Goal: Obtain resource: Obtain resource

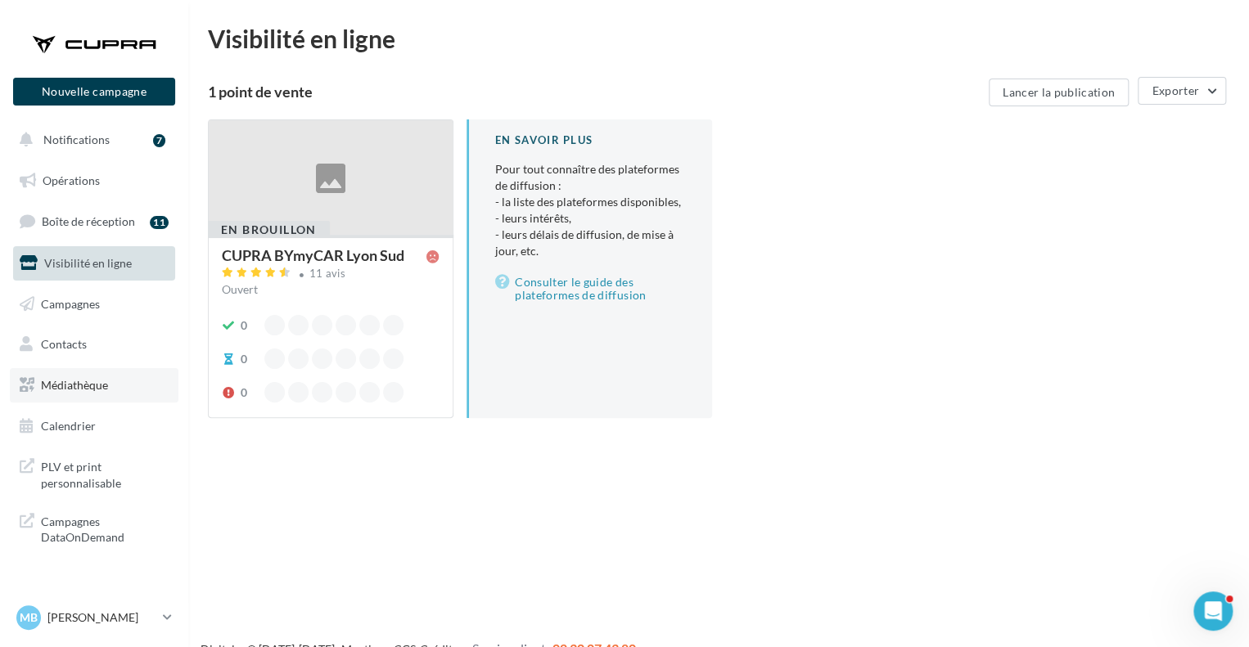
click at [98, 387] on span "Médiathèque" at bounding box center [74, 385] width 67 height 14
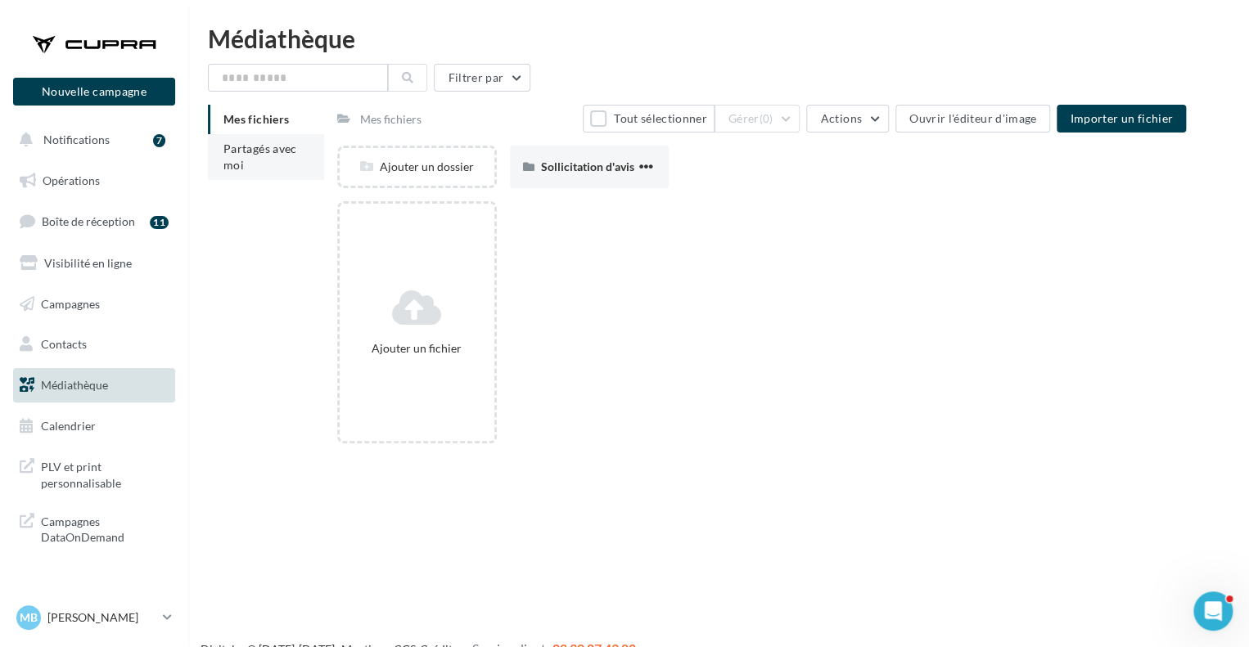
click at [259, 149] on span "Partagés avec moi" at bounding box center [260, 157] width 74 height 30
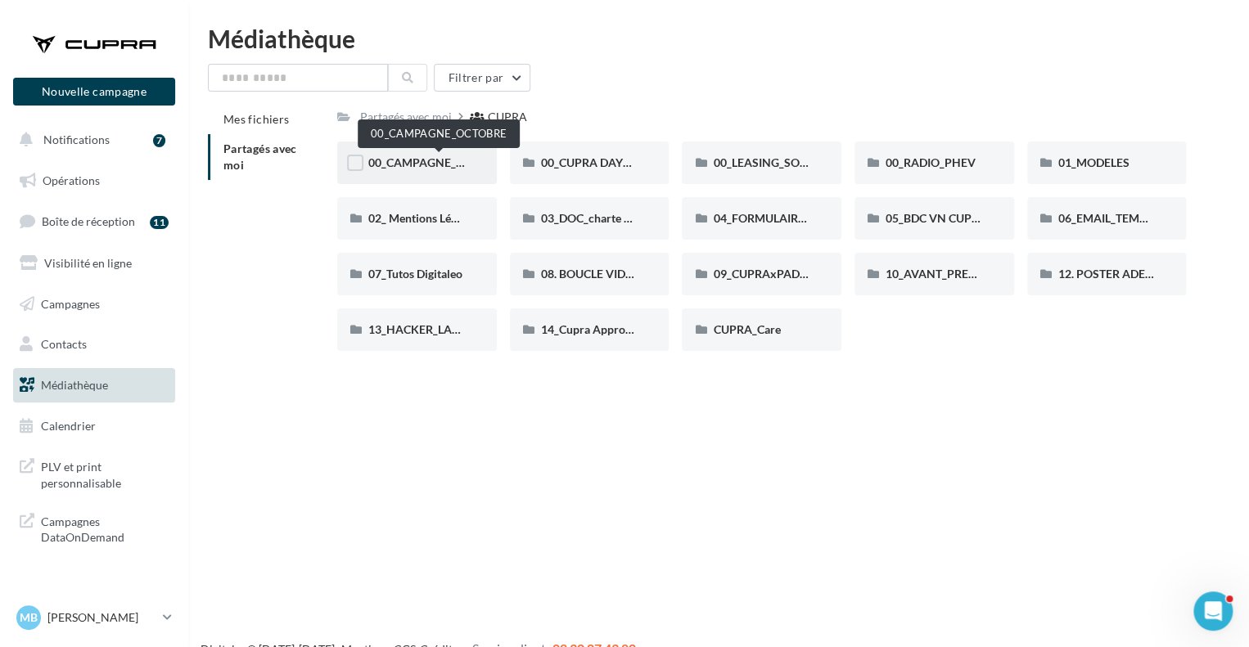
click at [457, 165] on span "00_CAMPAGNE_OCTOBRE" at bounding box center [438, 162] width 140 height 14
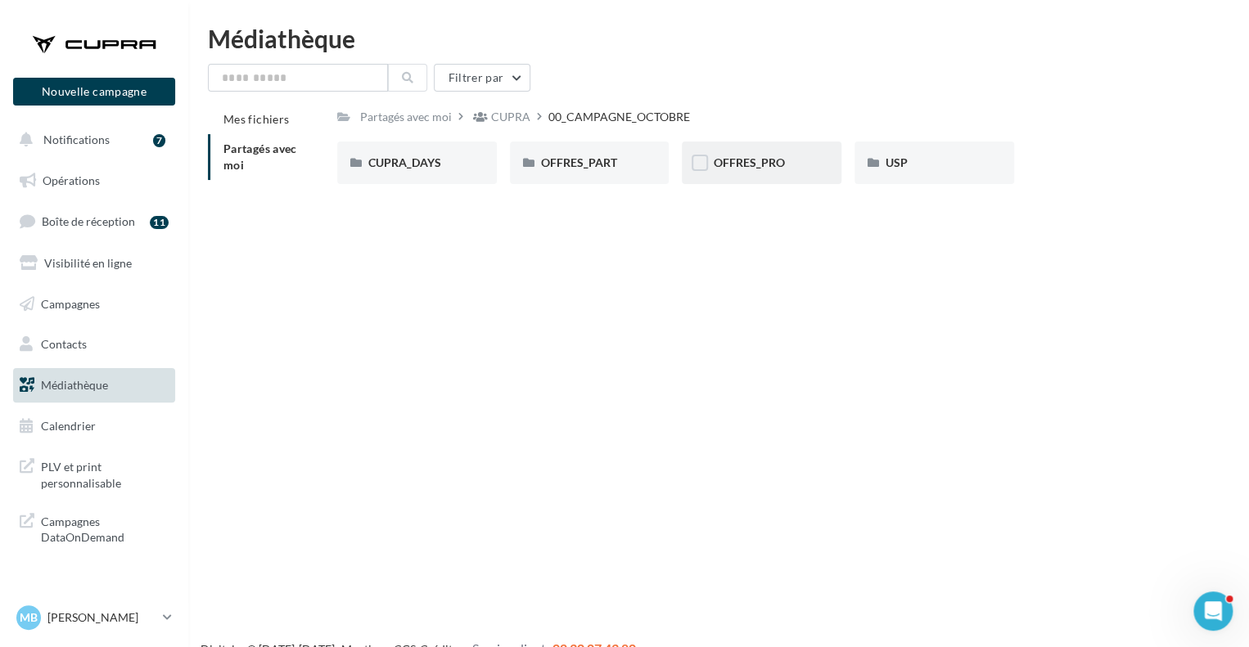
click at [768, 155] on div "OFFRES_PRO" at bounding box center [761, 163] width 97 height 16
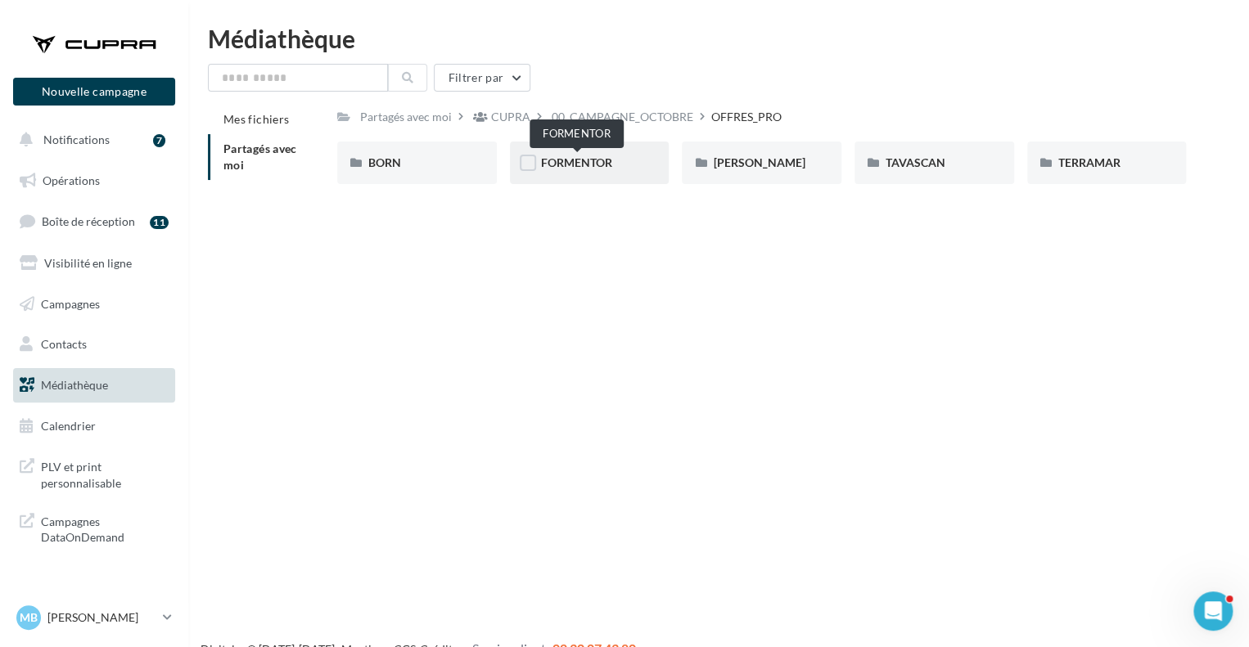
click at [583, 167] on span "FORMENTOR" at bounding box center [576, 162] width 71 height 14
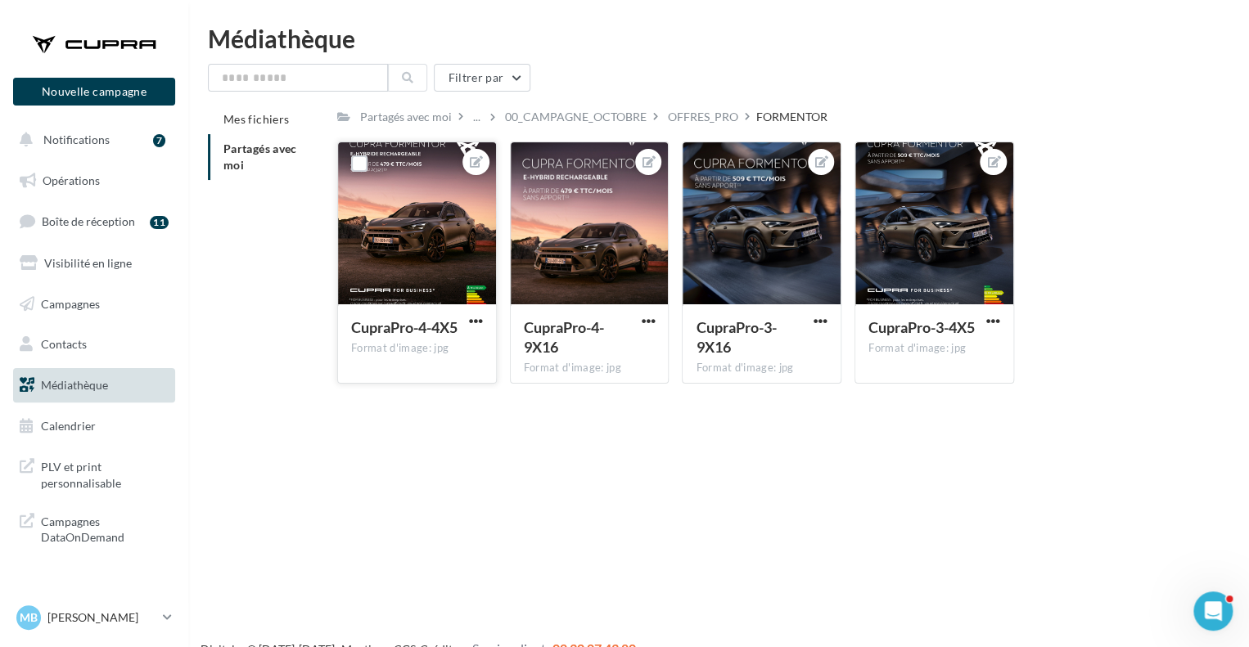
click at [474, 261] on div at bounding box center [417, 224] width 158 height 164
click at [477, 322] on span "button" at bounding box center [476, 321] width 14 height 14
click at [403, 428] on button "Copier l'URL" at bounding box center [399, 438] width 173 height 43
click at [646, 318] on span "button" at bounding box center [648, 321] width 14 height 14
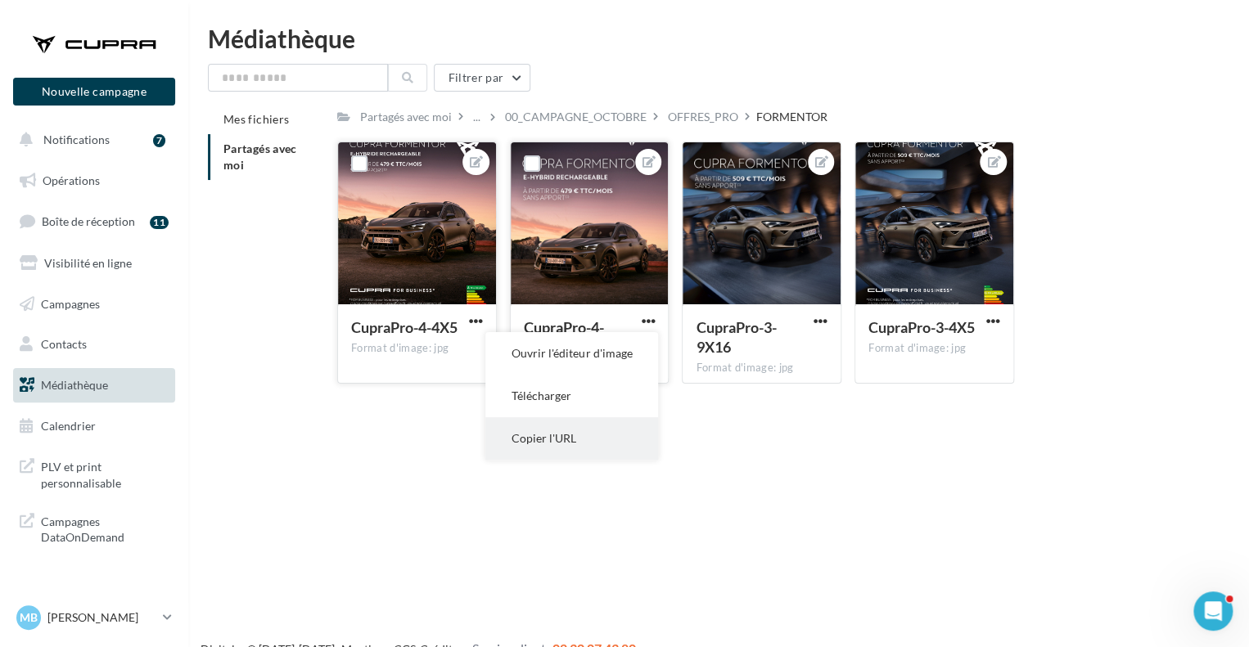
click at [570, 423] on button "Copier l'URL" at bounding box center [571, 438] width 173 height 43
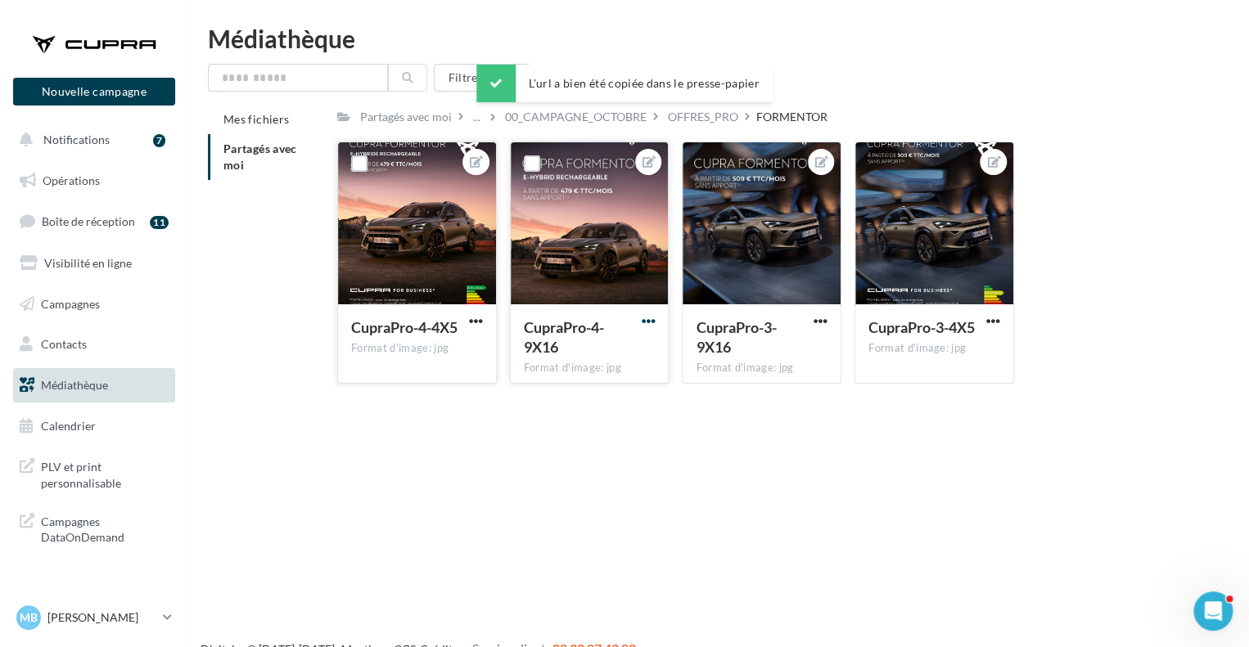
click at [646, 322] on span "button" at bounding box center [648, 321] width 14 height 14
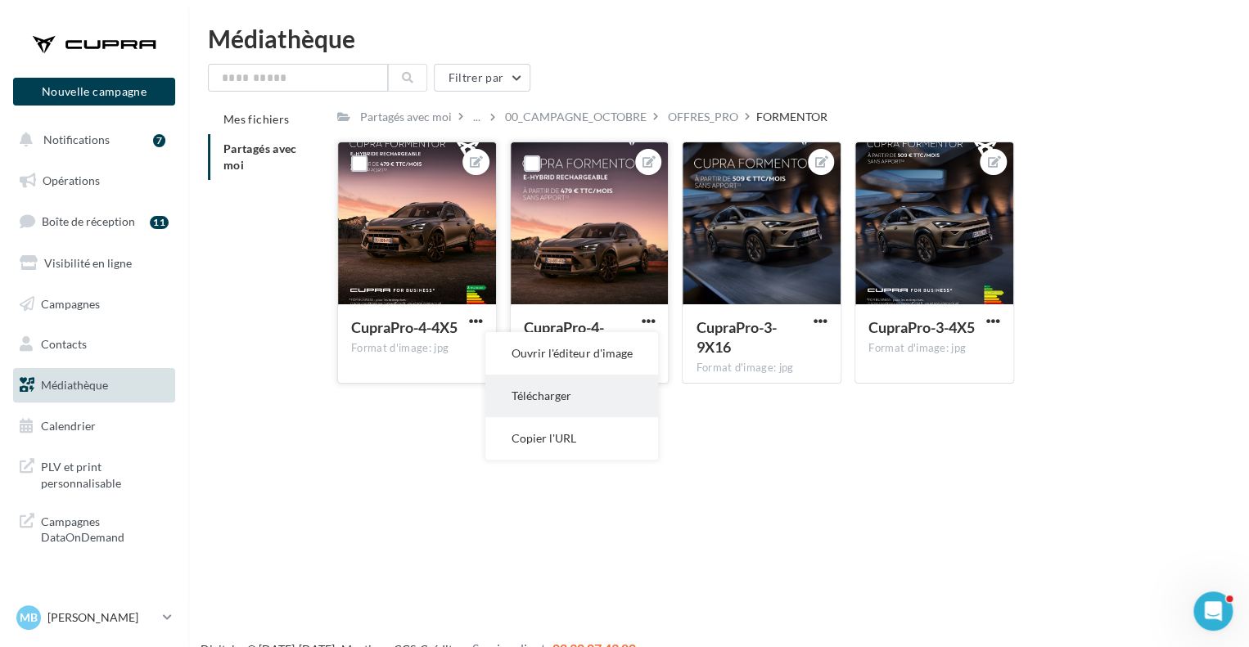
click at [570, 395] on button "Télécharger" at bounding box center [571, 396] width 173 height 43
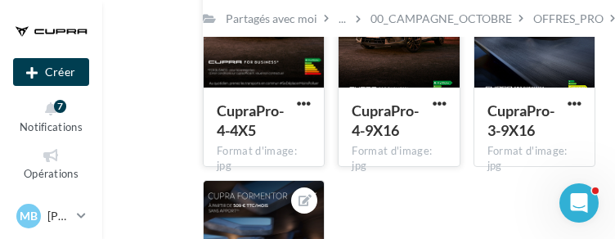
scroll to position [246, 0]
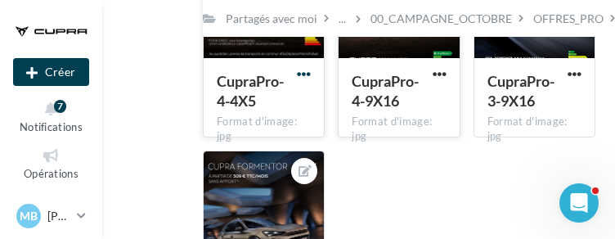
click at [308, 71] on span "button" at bounding box center [304, 74] width 14 height 14
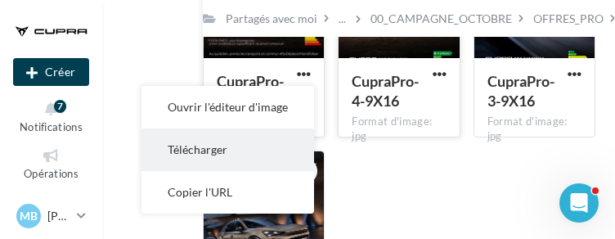
click at [224, 148] on button "Télécharger" at bounding box center [228, 149] width 173 height 43
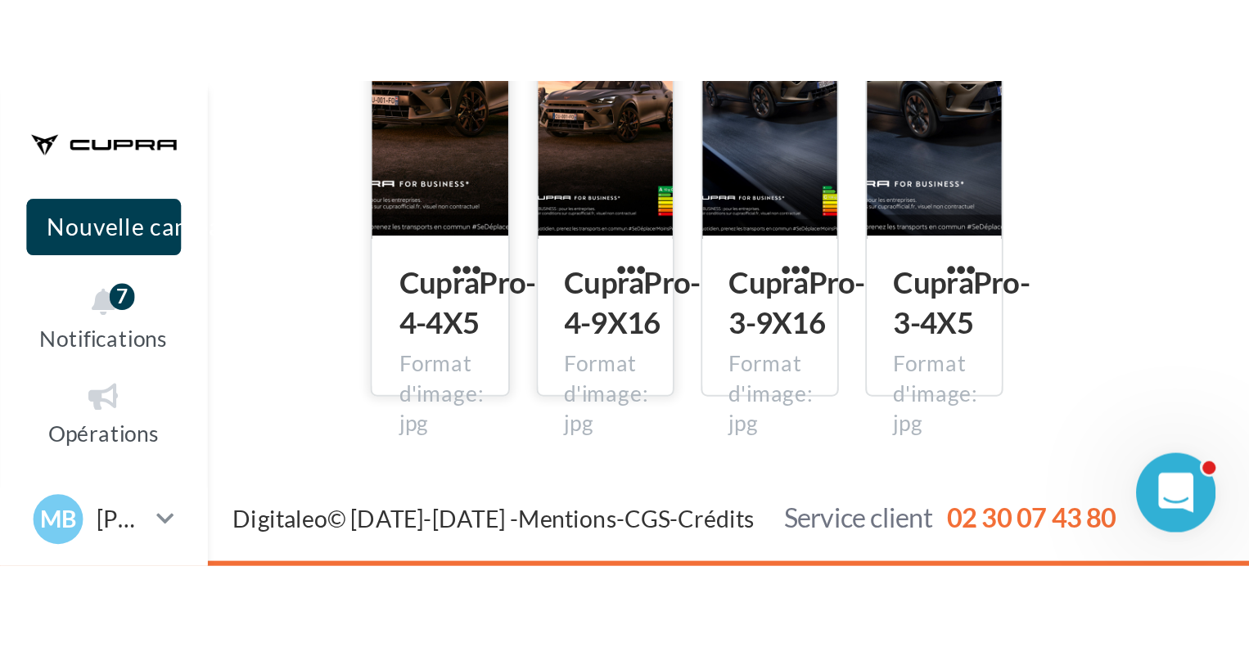
scroll to position [26, 0]
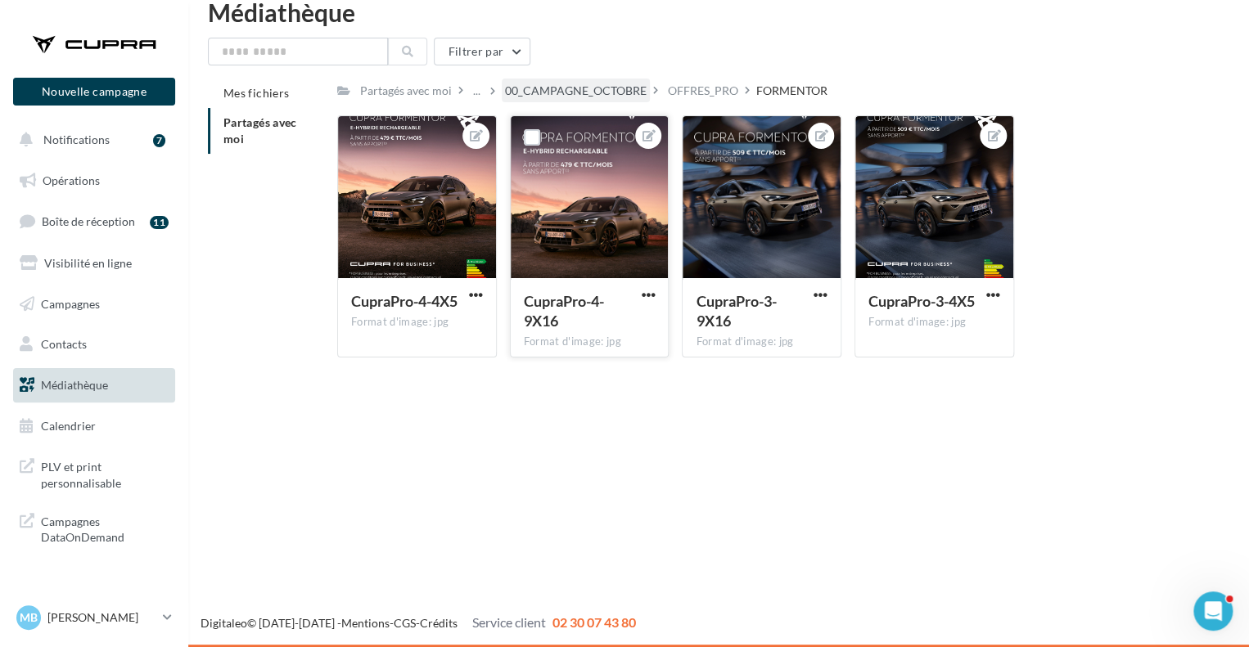
click at [605, 86] on div "00_CAMPAGNE_OCTOBRE" at bounding box center [576, 91] width 142 height 16
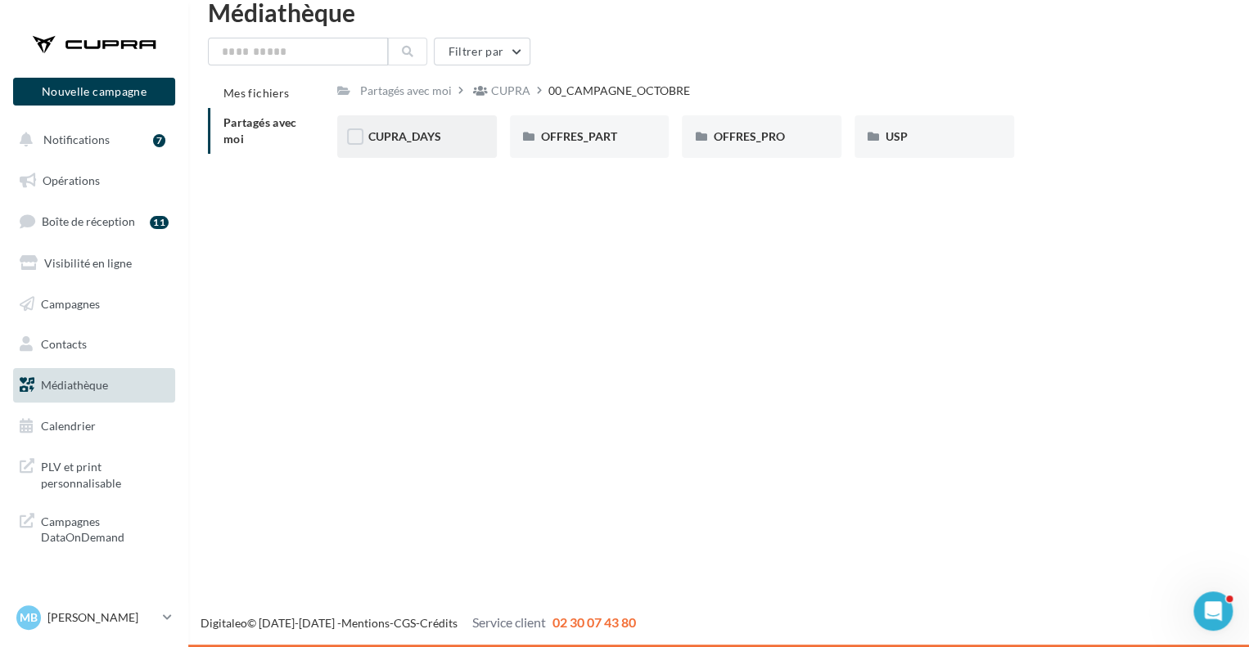
click at [444, 146] on div "CUPRA_DAYS" at bounding box center [417, 136] width 160 height 43
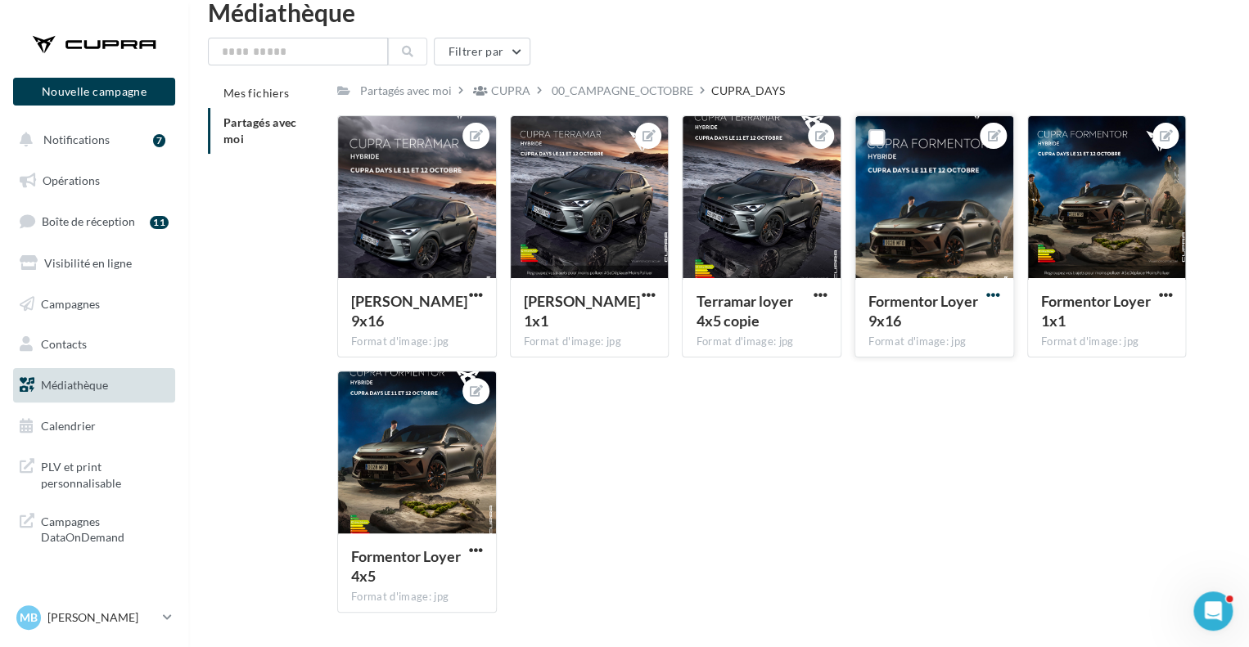
click at [990, 295] on span "button" at bounding box center [993, 295] width 14 height 14
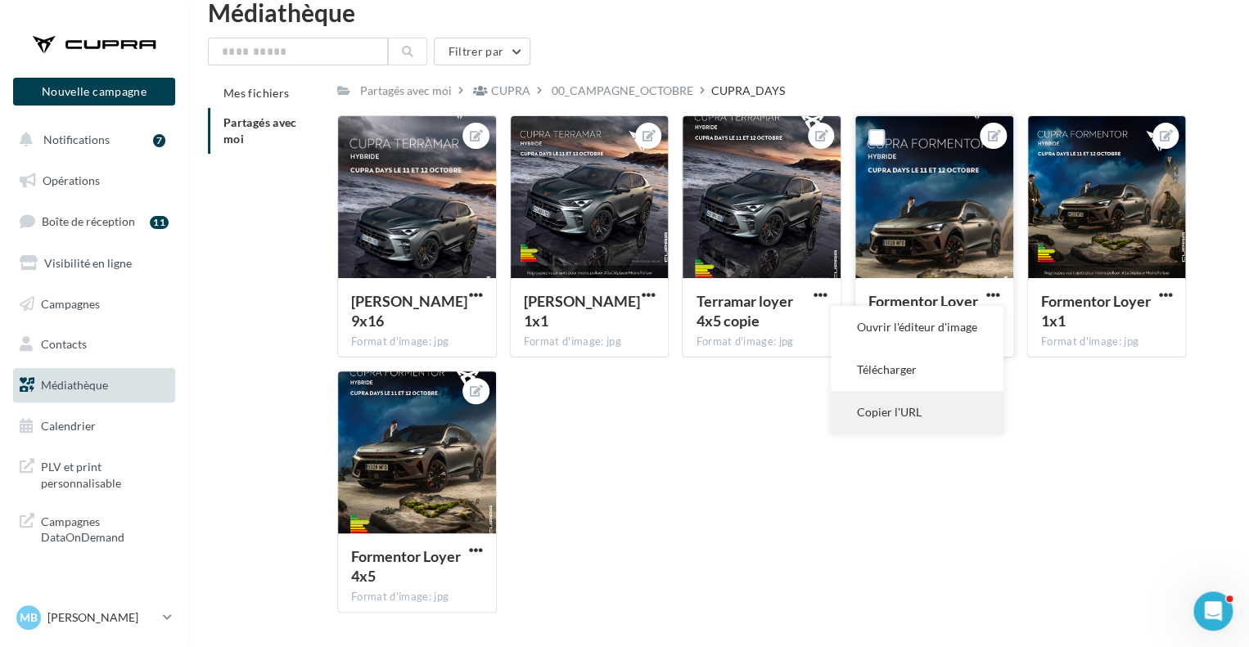
click at [907, 409] on button "Copier l'URL" at bounding box center [917, 412] width 173 height 43
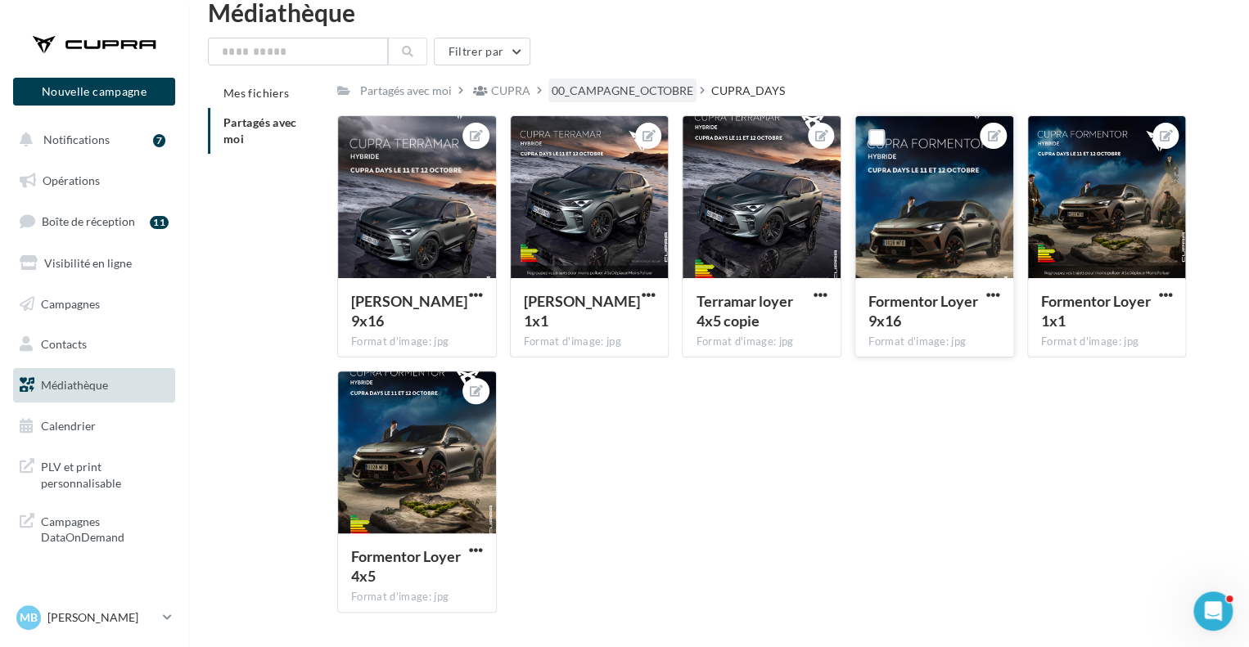
click at [630, 87] on div "00_CAMPAGNE_OCTOBRE" at bounding box center [623, 91] width 142 height 16
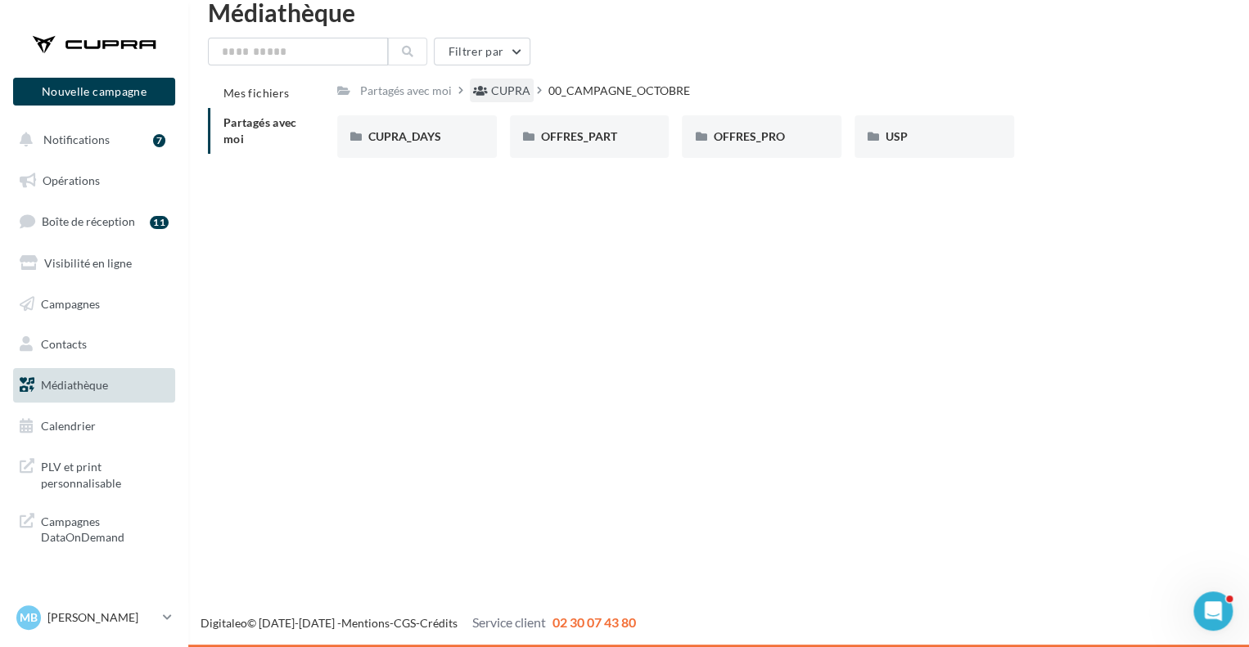
click at [516, 94] on div "CUPRA" at bounding box center [510, 91] width 39 height 16
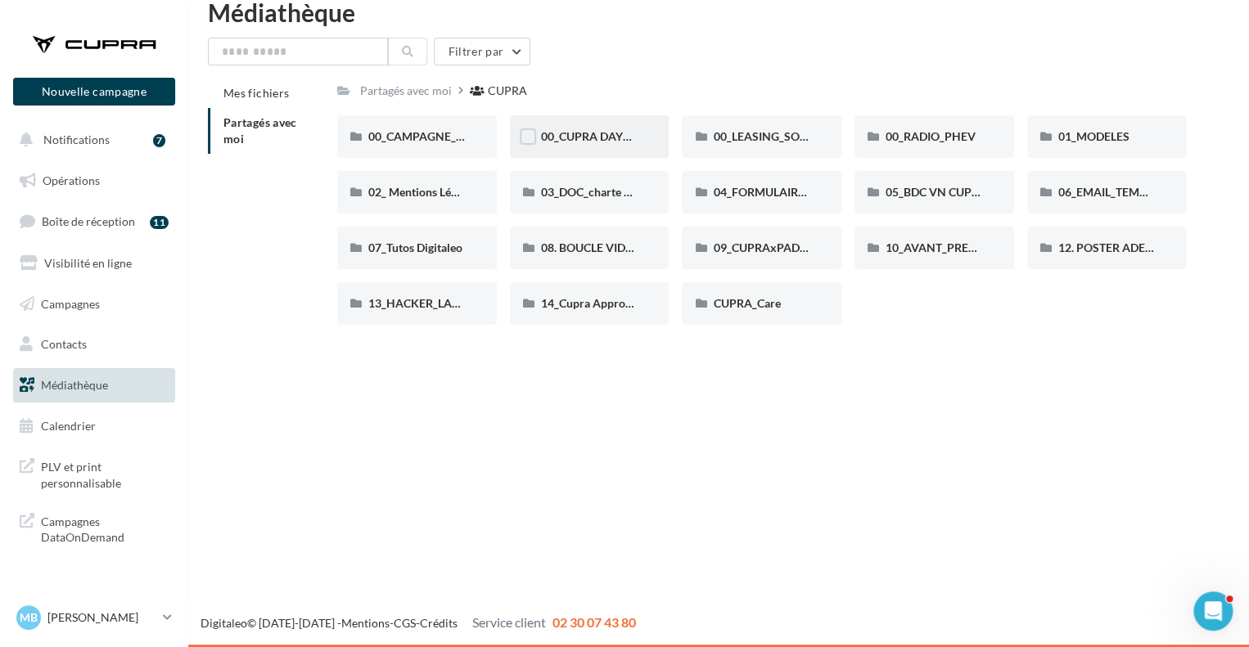
click at [611, 145] on div "00_CUPRA DAYS (JPO)" at bounding box center [589, 136] width 97 height 16
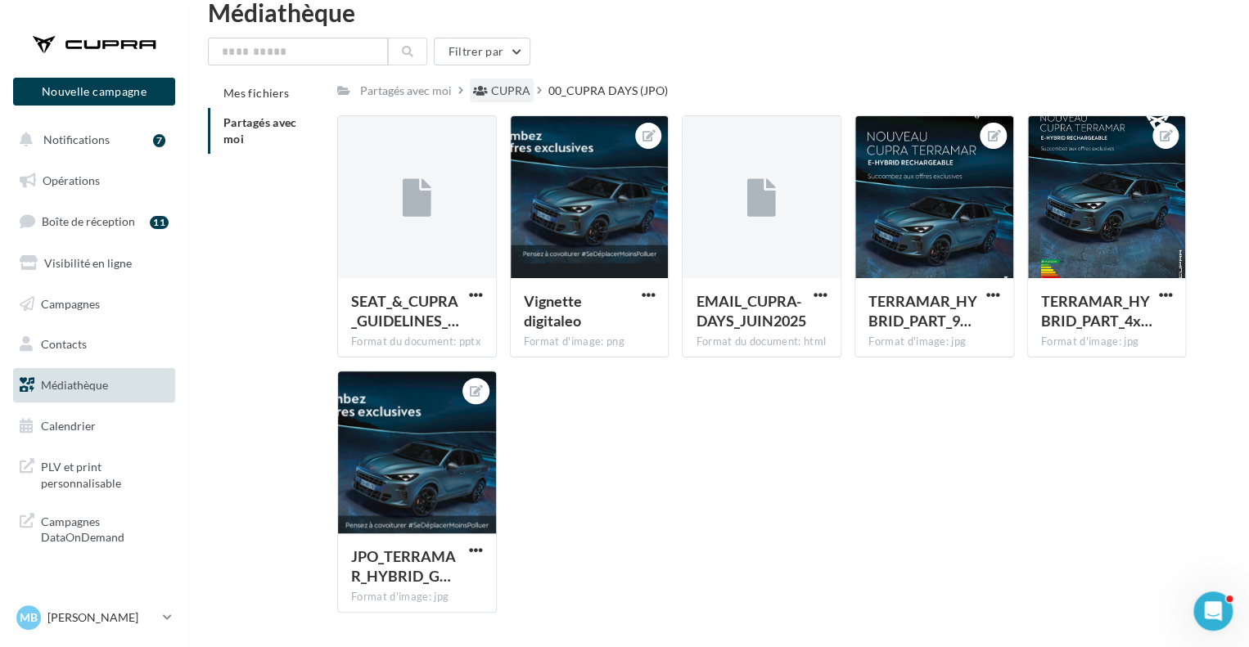
click at [501, 98] on div "CUPRA" at bounding box center [510, 91] width 39 height 16
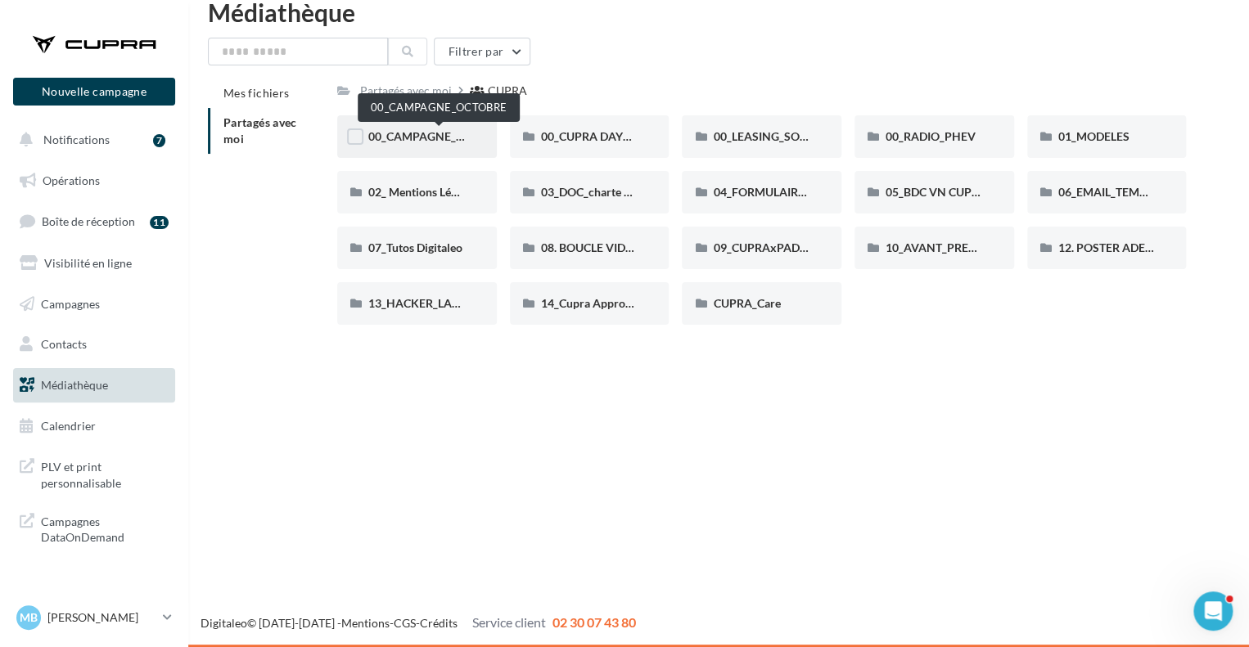
click at [449, 137] on span "00_CAMPAGNE_OCTOBRE" at bounding box center [438, 136] width 140 height 14
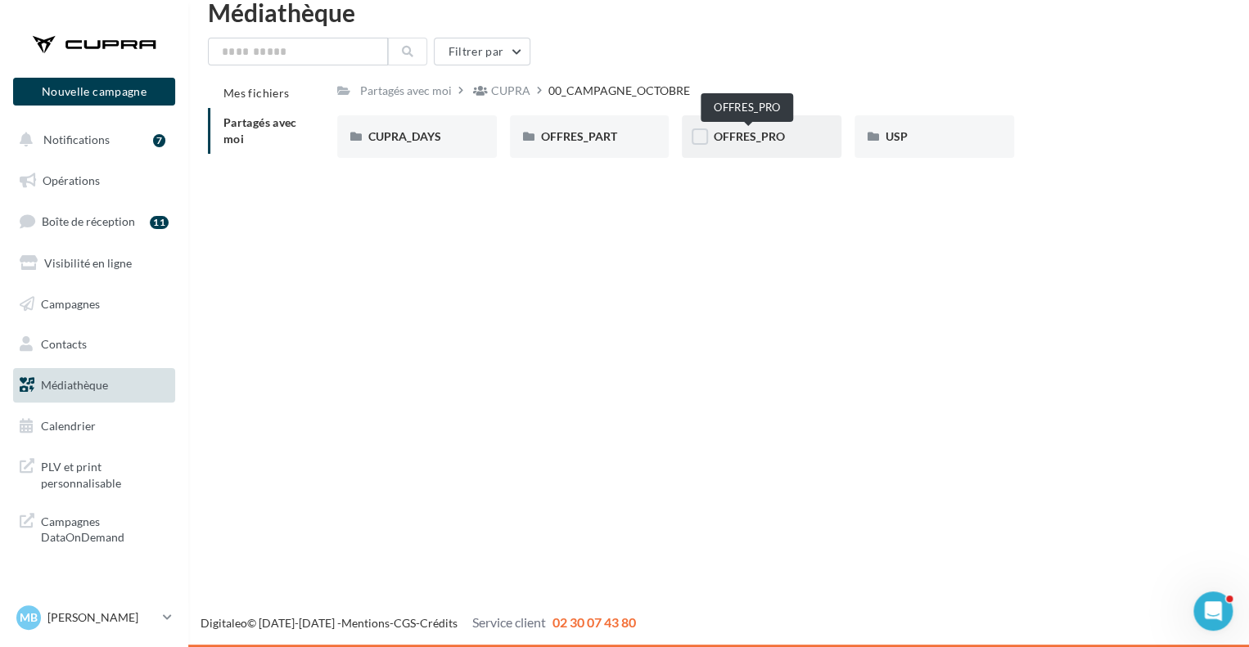
click at [755, 134] on span "OFFRES_PRO" at bounding box center [748, 136] width 71 height 14
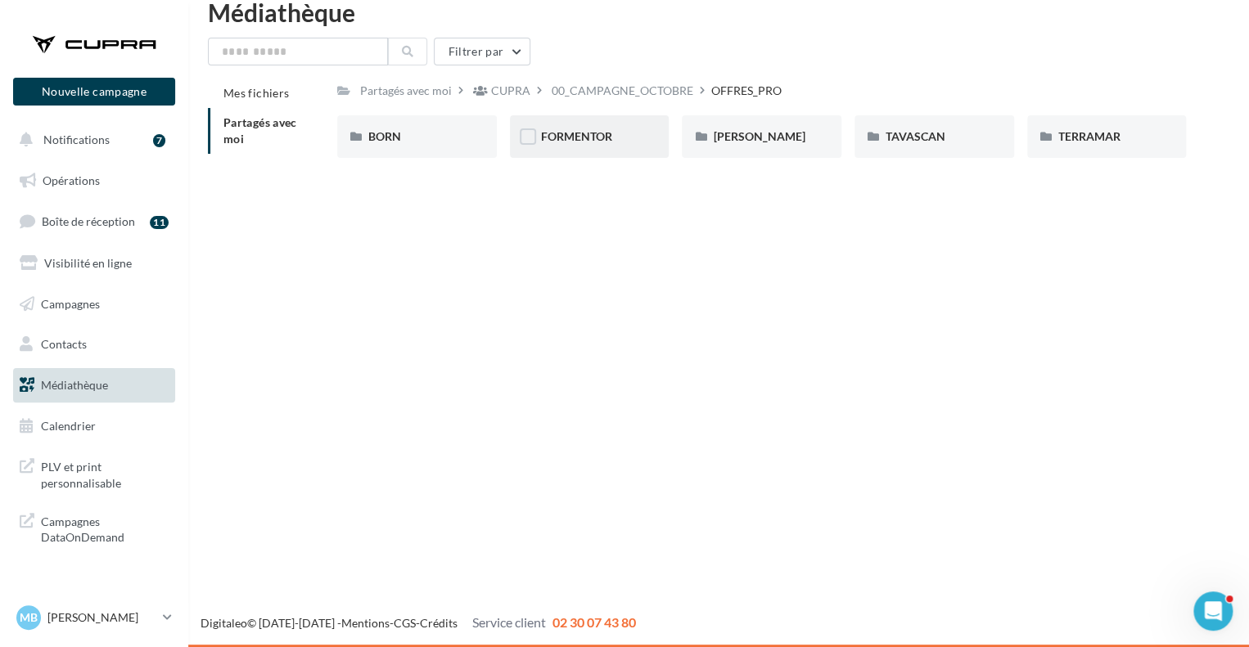
click at [593, 140] on span "FORMENTOR" at bounding box center [576, 136] width 71 height 14
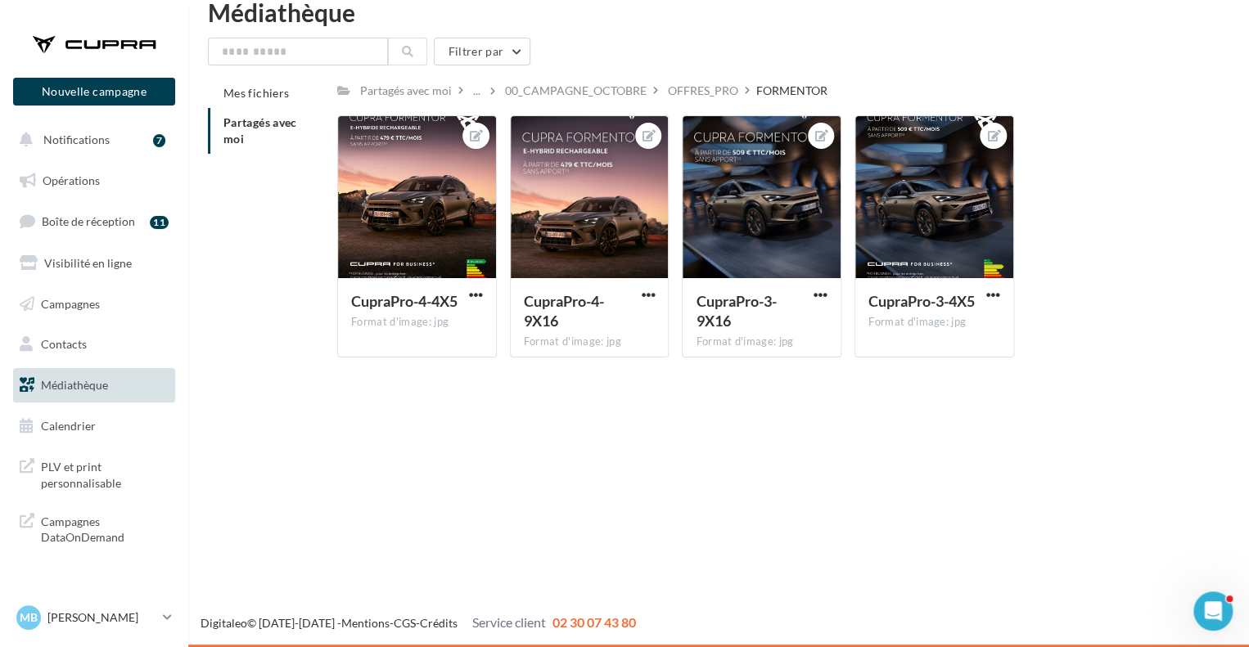
click at [496, 85] on div "..." at bounding box center [486, 90] width 32 height 23
click at [508, 86] on div "00_CAMPAGNE_OCTOBRE" at bounding box center [576, 91] width 142 height 16
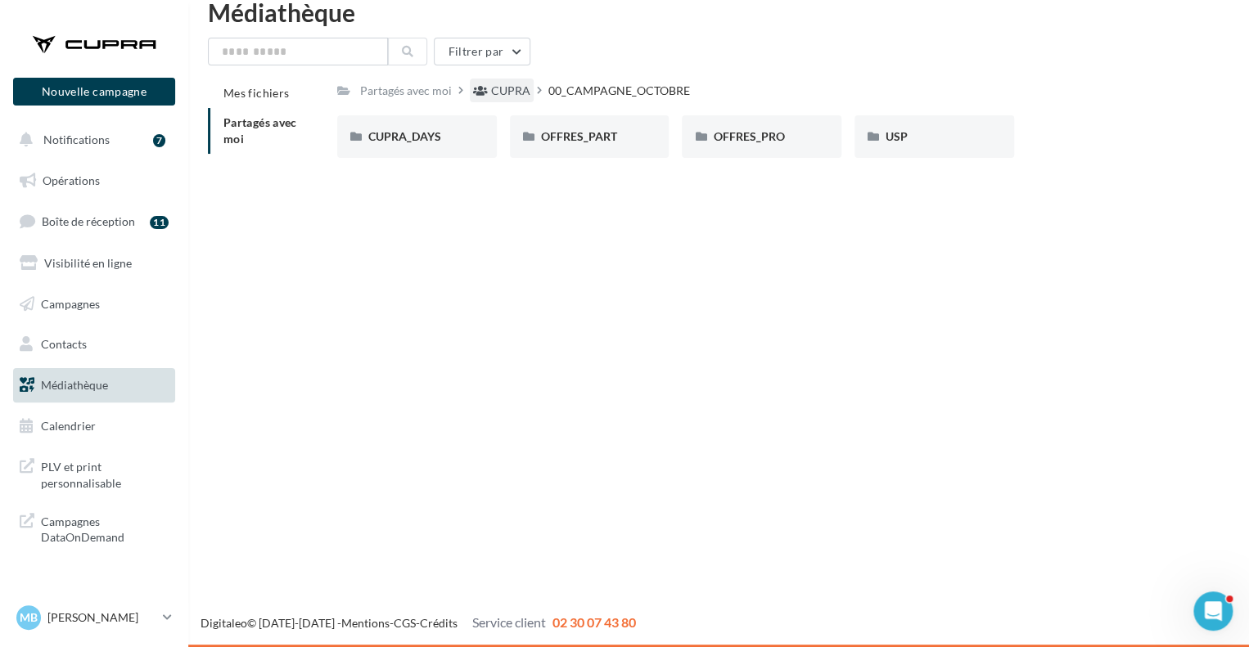
click at [507, 95] on div "CUPRA" at bounding box center [510, 91] width 39 height 16
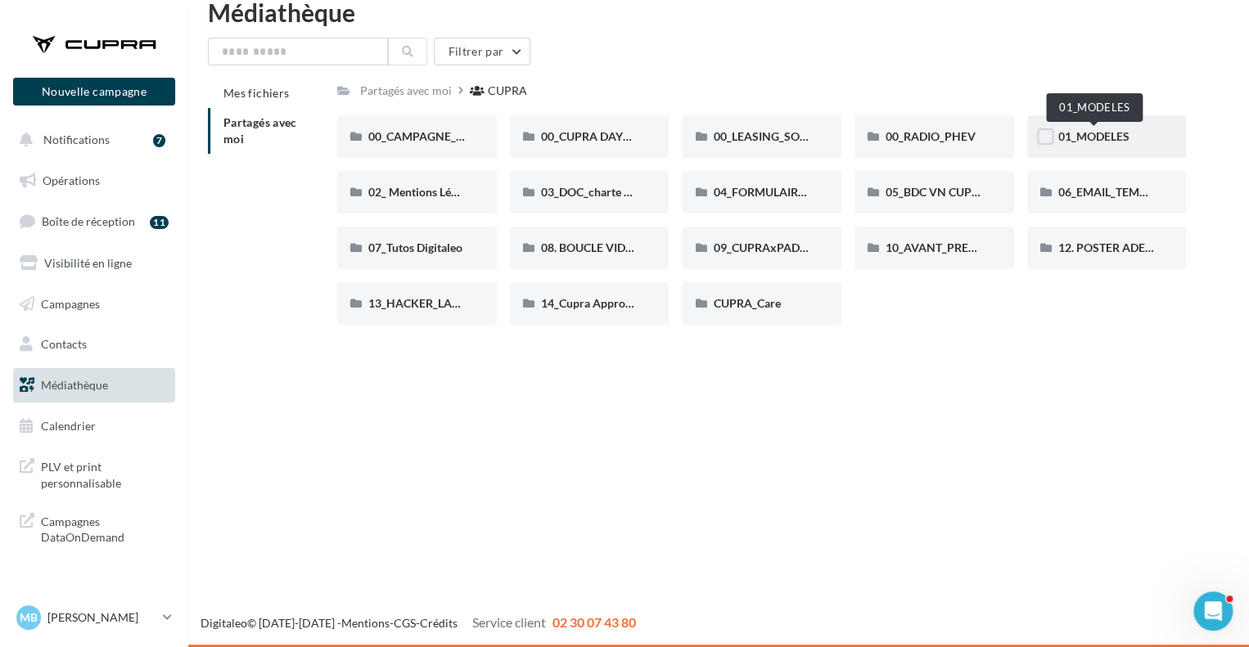
click at [1090, 130] on span "01_MODELES" at bounding box center [1093, 136] width 71 height 14
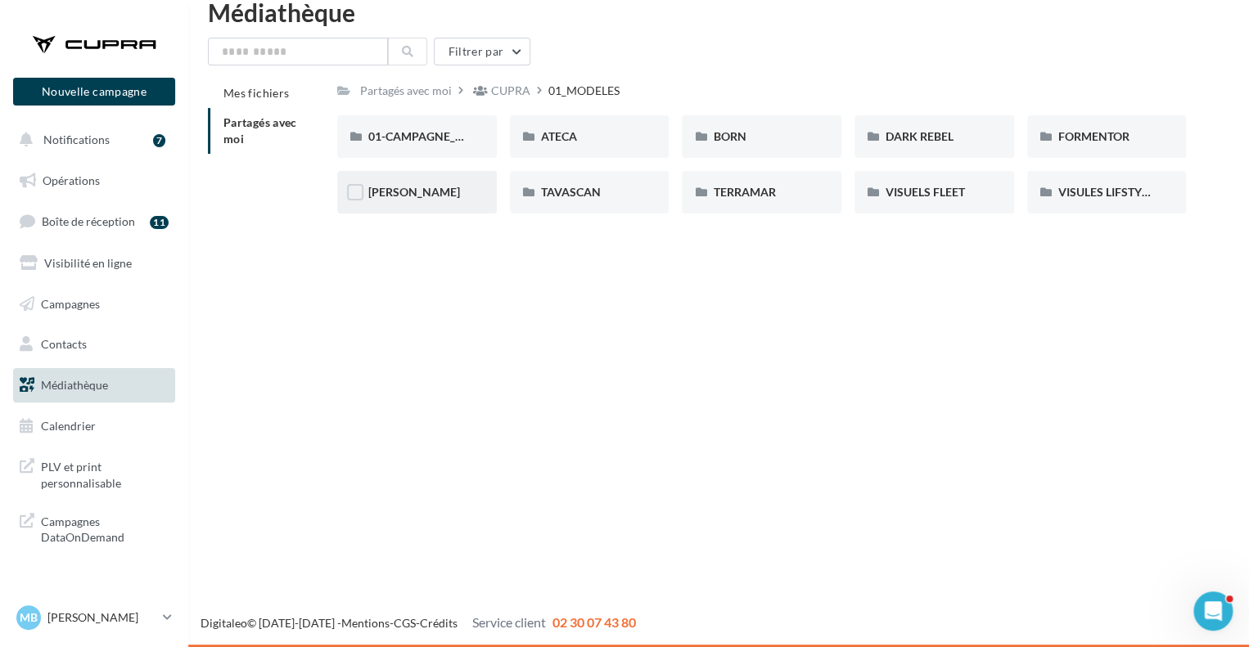
click at [425, 199] on div "[PERSON_NAME]" at bounding box center [416, 192] width 97 height 16
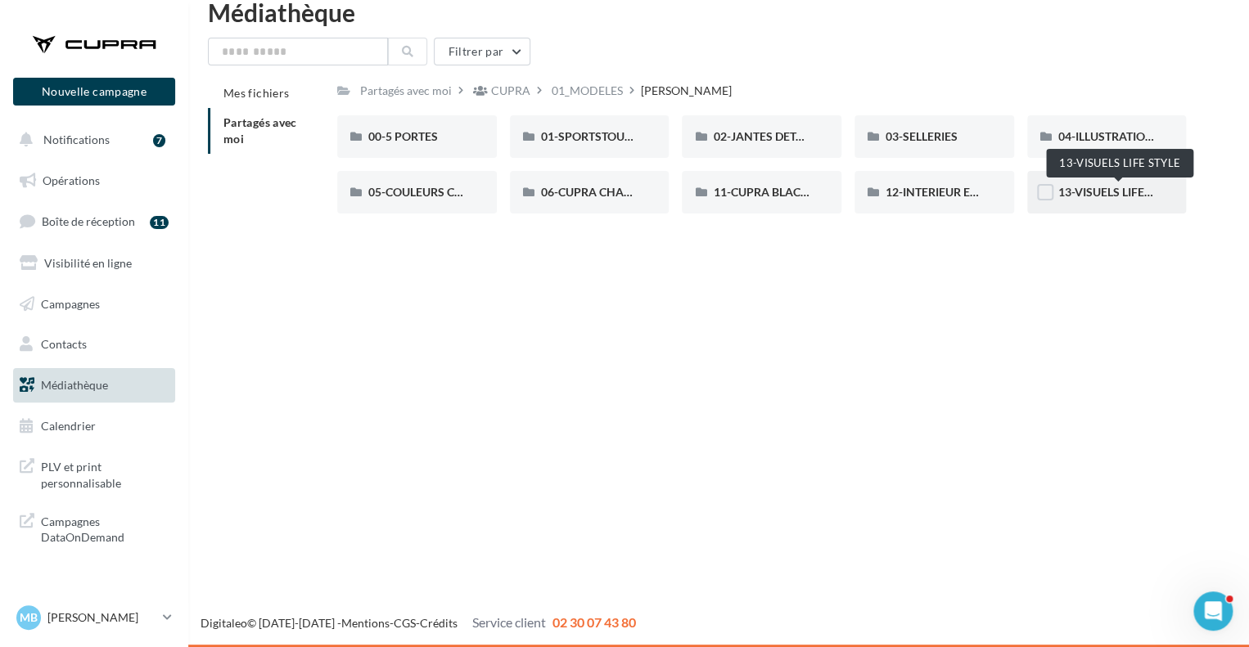
click at [1084, 197] on span "13-VISUELS LIFE STYLE" at bounding box center [1118, 192] width 121 height 14
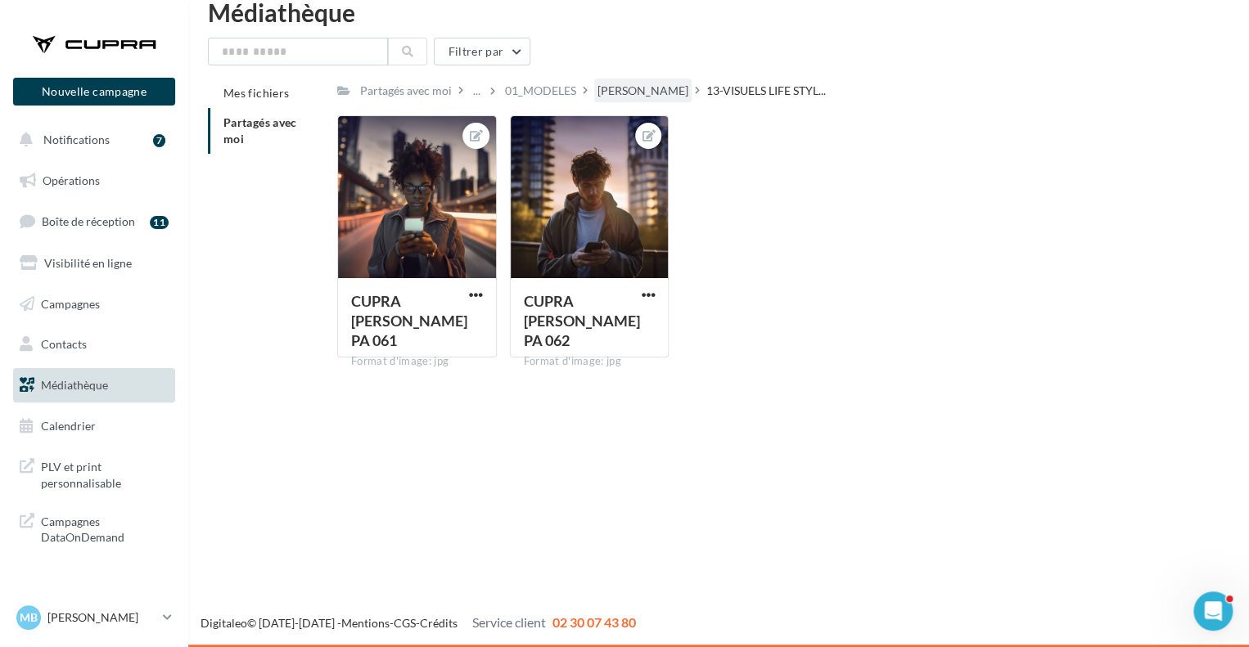
click at [615, 97] on div "[PERSON_NAME]" at bounding box center [642, 91] width 91 height 16
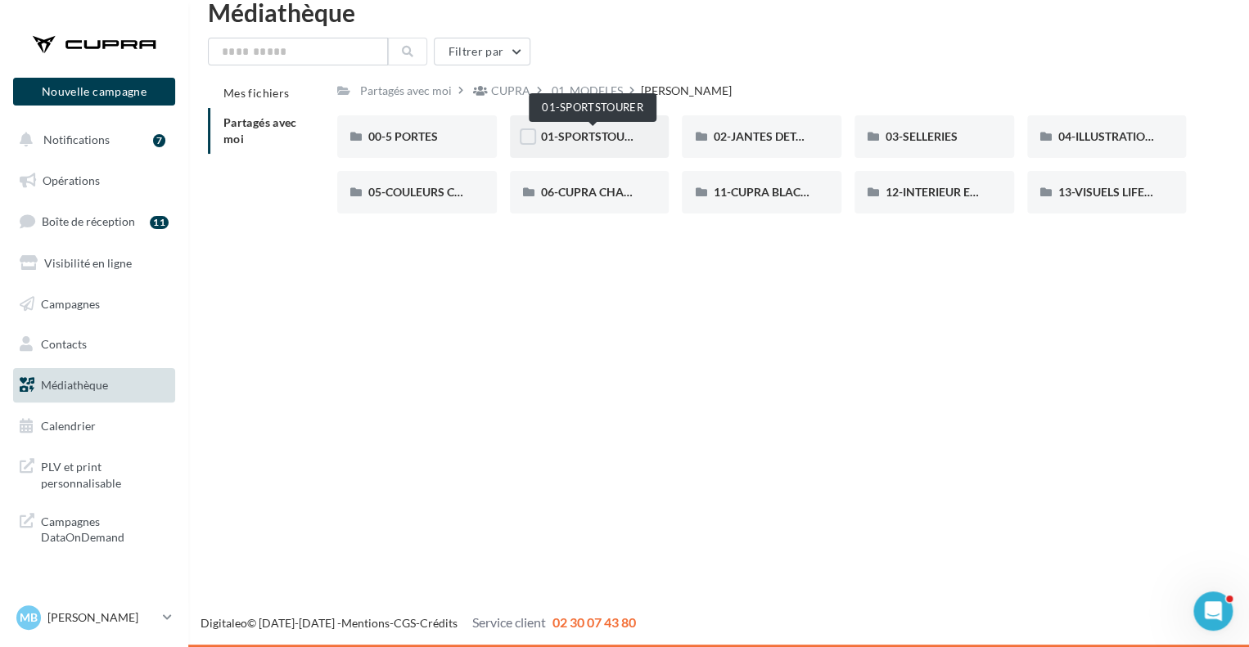
click at [565, 138] on span "01-SPORTSTOURER" at bounding box center [593, 136] width 105 height 14
